Goal: Information Seeking & Learning: Check status

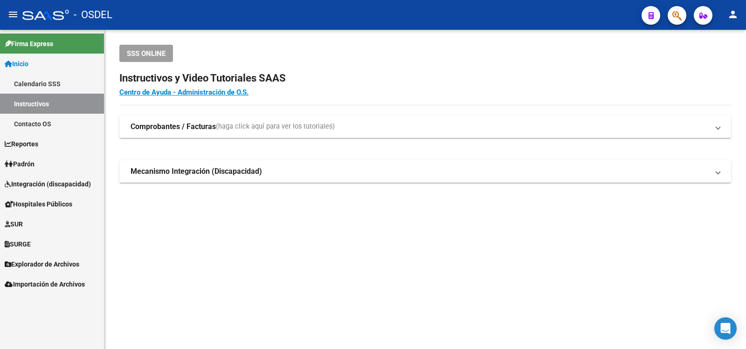
click at [32, 162] on span "Padrón" at bounding box center [20, 164] width 30 height 10
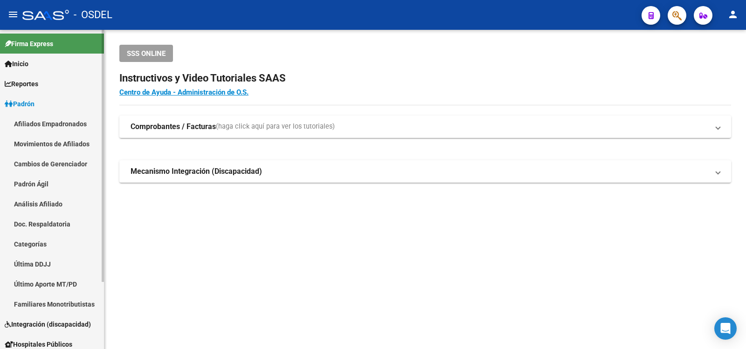
click at [31, 199] on link "Análisis Afiliado" at bounding box center [52, 204] width 104 height 20
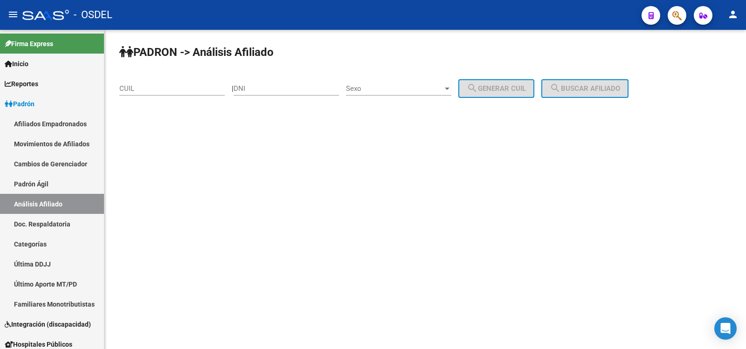
click at [260, 84] on input "DNI" at bounding box center [285, 88] width 105 height 8
type input "94271378"
click at [449, 88] on div at bounding box center [447, 89] width 5 height 2
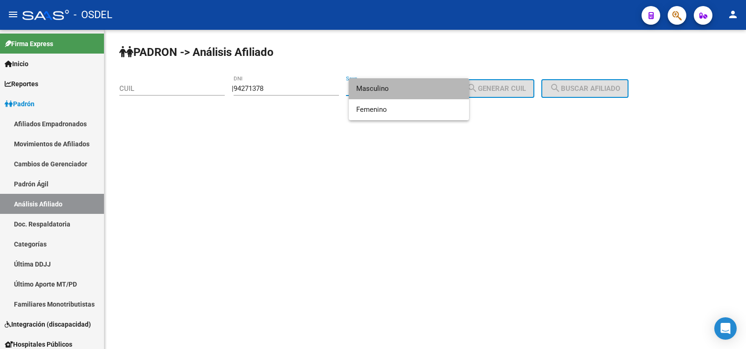
click at [378, 88] on span "Masculino" at bounding box center [408, 88] width 105 height 21
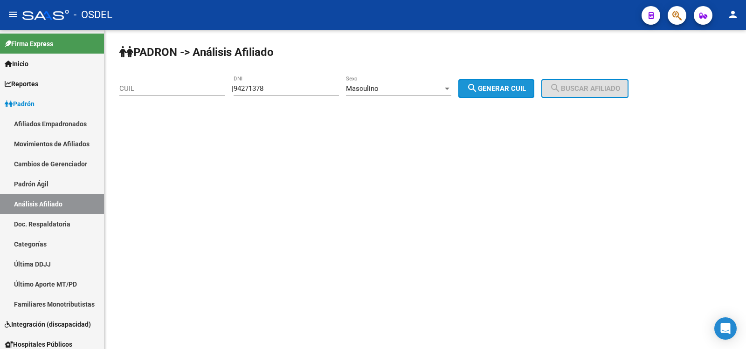
drag, startPoint x: 507, startPoint y: 83, endPoint x: 541, endPoint y: 86, distance: 34.6
click at [507, 83] on button "search Generar CUIL" at bounding box center [496, 88] width 76 height 19
type input "23-94271378-9"
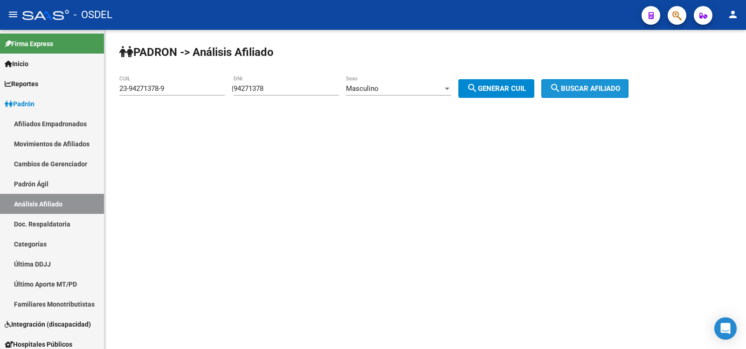
drag, startPoint x: 586, startPoint y: 84, endPoint x: 552, endPoint y: 100, distance: 38.0
click at [586, 84] on button "search Buscar afiliado" at bounding box center [584, 88] width 87 height 19
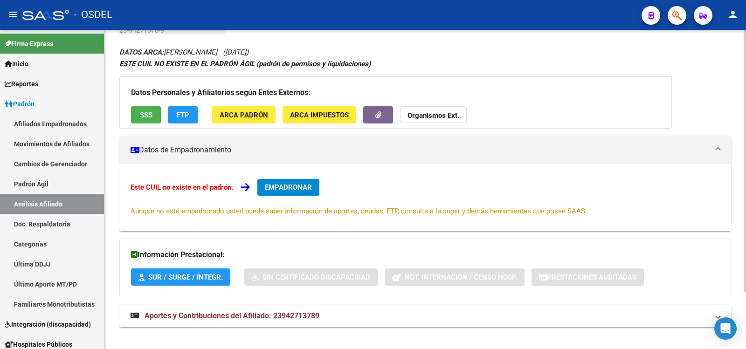
scroll to position [69, 0]
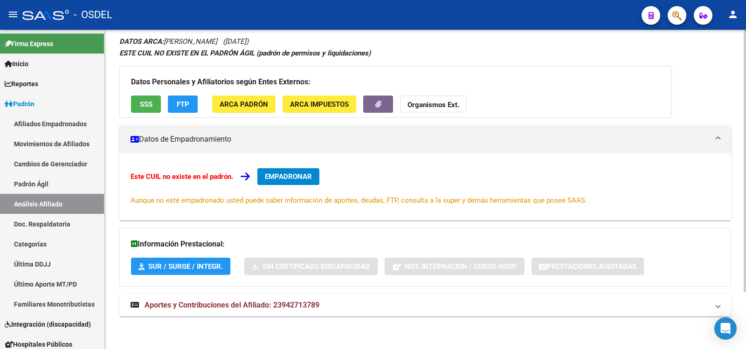
click at [221, 303] on span "Aportes y Contribuciones del Afiliado: 23942713789" at bounding box center [231, 305] width 175 height 9
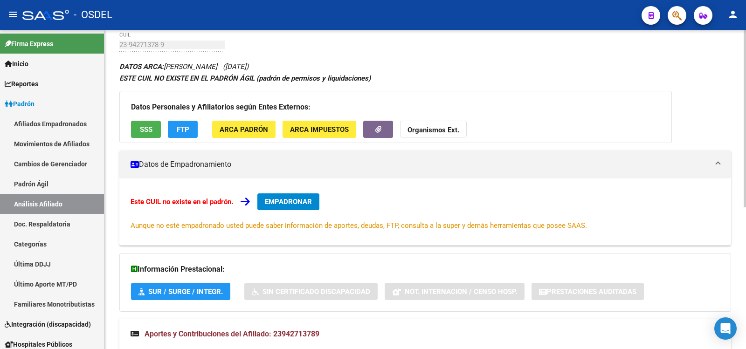
scroll to position [47, 0]
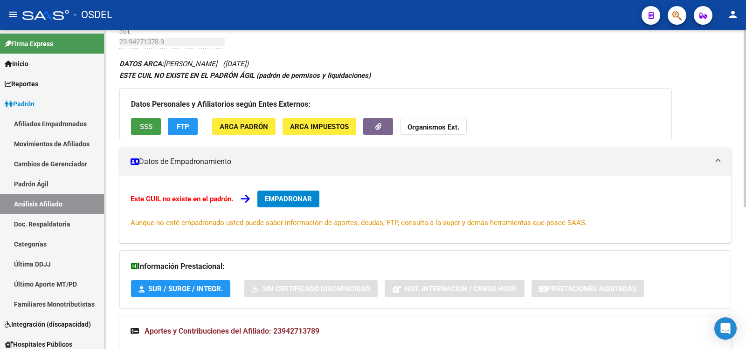
click at [142, 123] on span "SSS" at bounding box center [146, 127] width 13 height 8
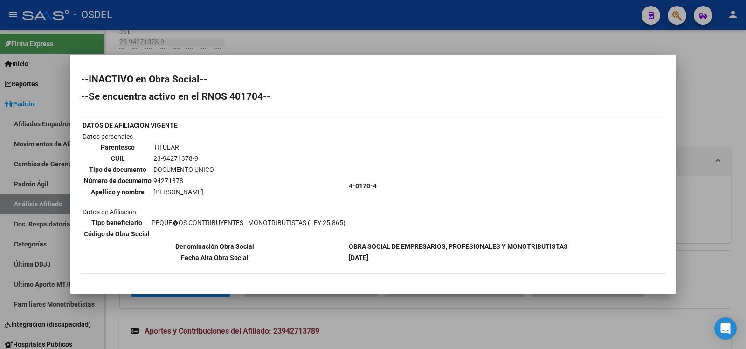
click at [560, 10] on div at bounding box center [373, 174] width 746 height 349
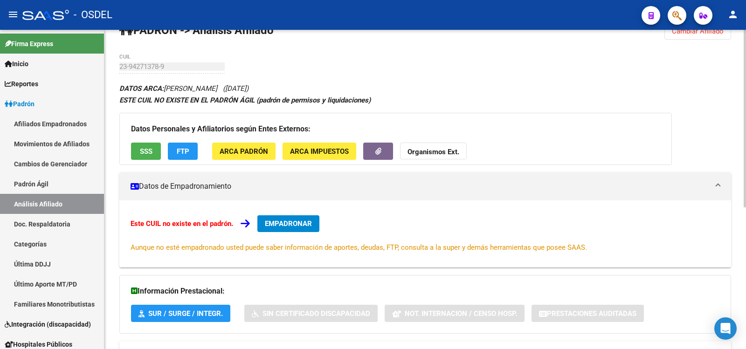
scroll to position [0, 0]
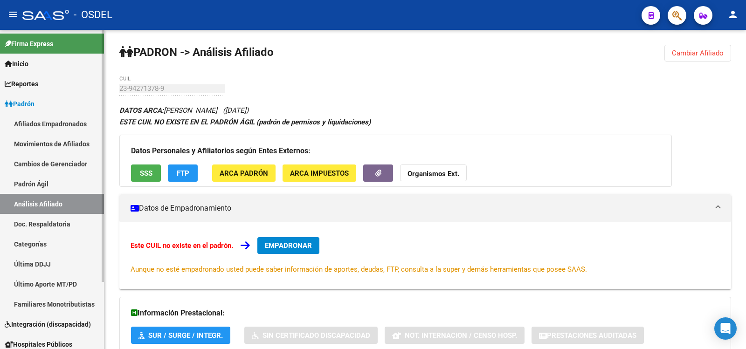
click at [33, 102] on span "Padrón" at bounding box center [20, 104] width 30 height 10
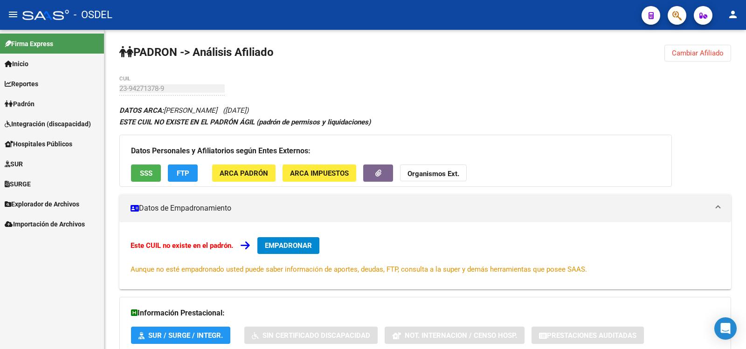
click at [734, 13] on mat-icon "person" at bounding box center [732, 14] width 11 height 11
click at [719, 61] on button "exit_to_app Salir" at bounding box center [713, 61] width 57 height 22
